Goal: Task Accomplishment & Management: Use online tool/utility

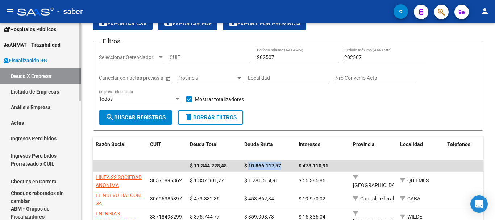
scroll to position [181, 0]
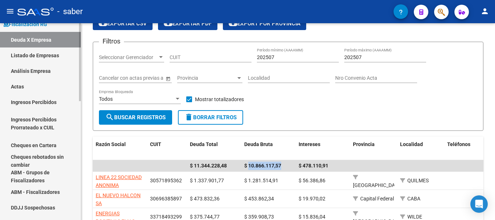
click at [32, 39] on link "Deuda X Empresa" at bounding box center [40, 40] width 81 height 16
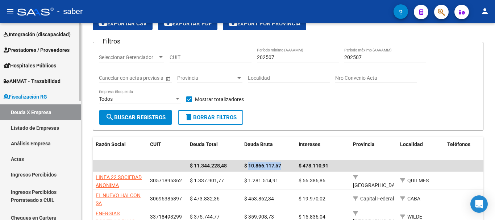
click at [27, 94] on span "Fiscalización RG" at bounding box center [26, 97] width 44 height 8
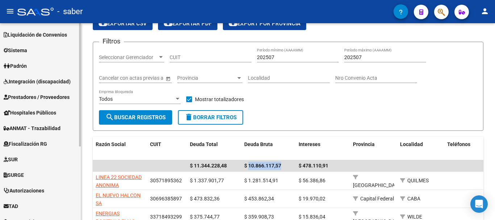
scroll to position [45, 0]
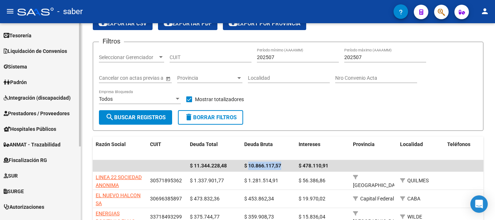
click at [54, 99] on span "Integración (discapacidad)" at bounding box center [37, 98] width 67 height 8
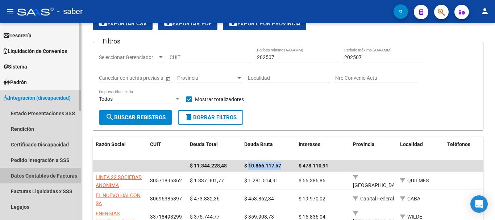
click at [45, 176] on link "Datos Contables de Facturas" at bounding box center [40, 176] width 81 height 16
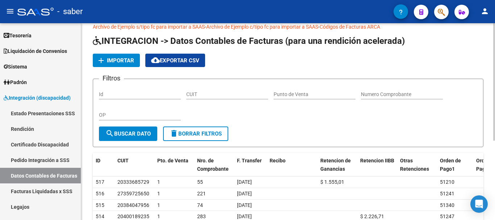
scroll to position [36, 0]
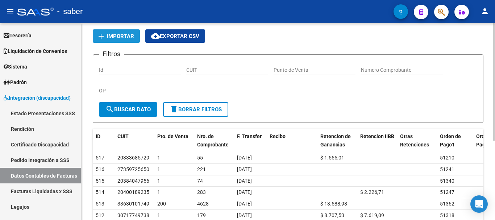
click at [117, 42] on button "add Importar" at bounding box center [116, 35] width 47 height 13
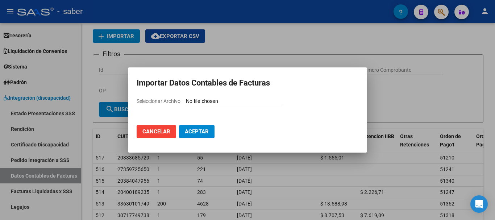
click at [203, 103] on input "Seleccionar Archivo" at bounding box center [234, 101] width 96 height 7
drag, startPoint x: 158, startPoint y: 128, endPoint x: 152, endPoint y: 113, distance: 15.4
click at [158, 128] on button "Cancelar" at bounding box center [157, 131] width 40 height 13
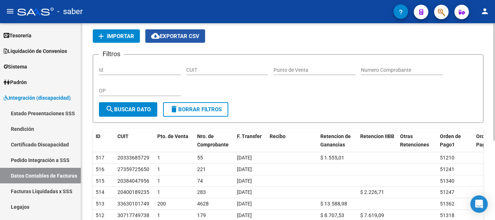
click at [152, 38] on mat-icon "cloud_download" at bounding box center [155, 36] width 9 height 9
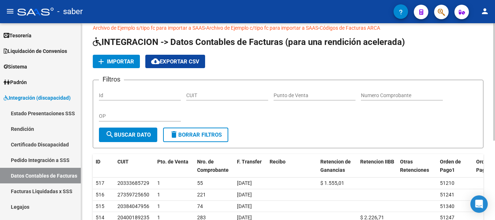
scroll to position [0, 0]
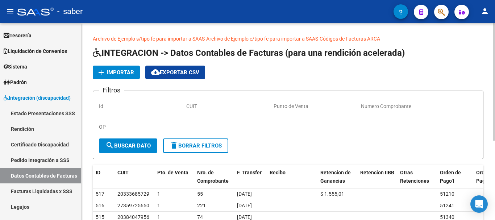
click at [126, 37] on link "Archivo de Ejemplo s/tipo fc para importar a SAAS" at bounding box center [149, 39] width 112 height 6
click at [118, 75] on span "Importar" at bounding box center [120, 72] width 27 height 7
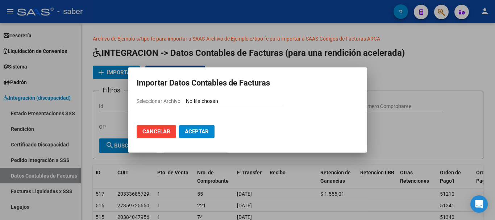
click at [214, 101] on input "Seleccionar Archivo" at bounding box center [234, 101] width 96 height 7
type input "C:\fakepath\import-ejemplo-comprobantes (2).csv"
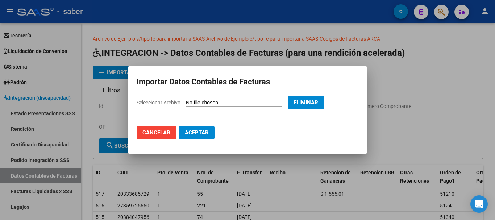
click at [200, 134] on span "Aceptar" at bounding box center [197, 132] width 24 height 7
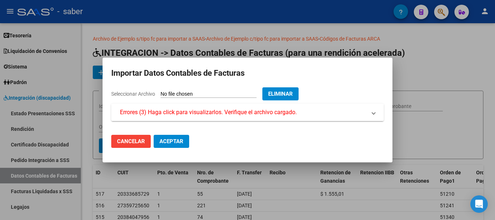
click at [370, 114] on span "Errores (3) Haga click para visualizarlos. Verifique el archivo cargado." at bounding box center [246, 112] width 252 height 9
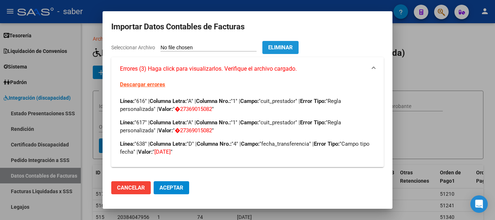
click at [292, 44] on button "Eliminar" at bounding box center [280, 47] width 36 height 13
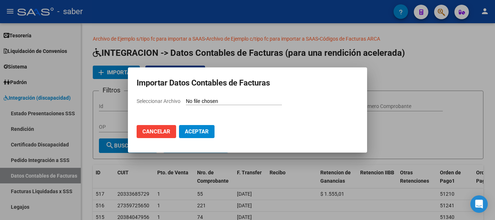
click at [229, 100] on input "Seleccionar Archivo" at bounding box center [234, 101] width 96 height 7
type input "C:\fakepath\import-ejemplo-comprobantes (2).csv"
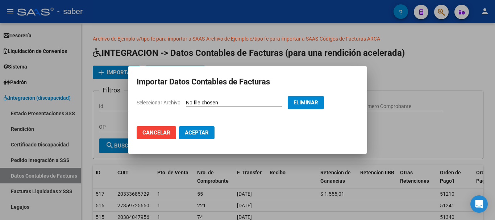
click at [202, 134] on span "Aceptar" at bounding box center [197, 132] width 24 height 7
